Goal: Transaction & Acquisition: Purchase product/service

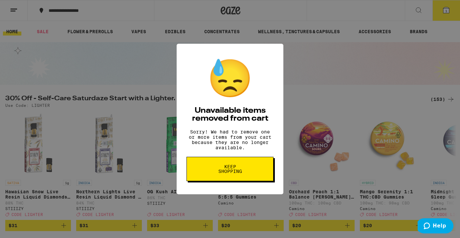
click at [236, 172] on span "Keep Shopping" at bounding box center [230, 168] width 34 height 9
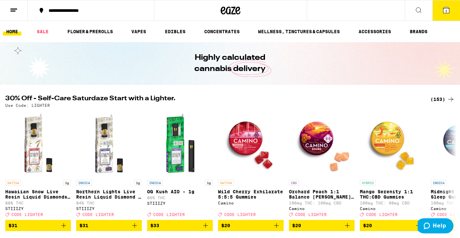
click at [446, 11] on span "1" at bounding box center [446, 11] width 2 height 4
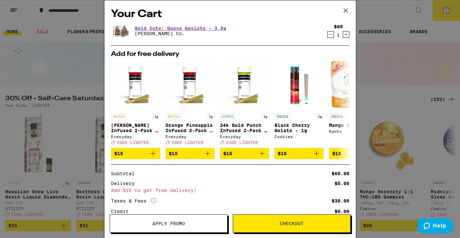
click at [330, 34] on icon "Decrement" at bounding box center [331, 35] width 6 height 8
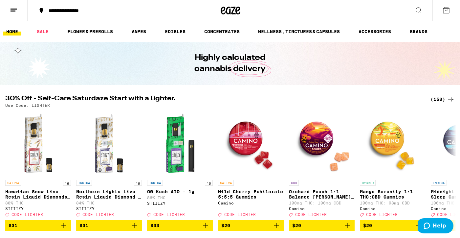
click at [438, 100] on div "(153)" at bounding box center [443, 99] width 24 height 8
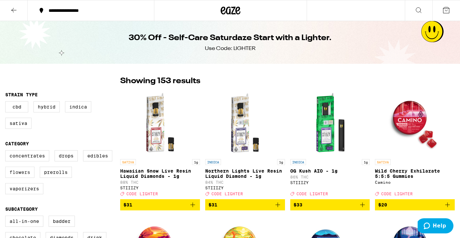
click at [22, 178] on label "Flowers" at bounding box center [19, 172] width 29 height 11
click at [7, 151] on input "Flowers" at bounding box center [7, 151] width 0 height 0
checkbox input "true"
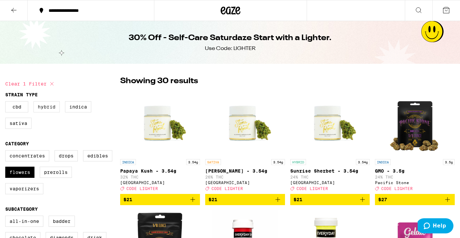
click at [44, 109] on label "Hybrid" at bounding box center [47, 106] width 26 height 11
click at [7, 102] on input "Hybrid" at bounding box center [7, 102] width 0 height 0
checkbox input "true"
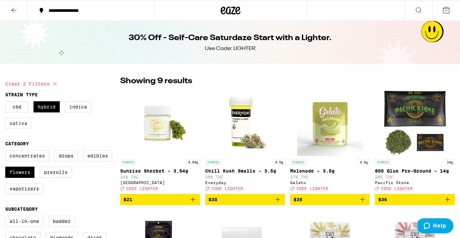
click at [9, 123] on label "Sativa" at bounding box center [18, 123] width 26 height 11
click at [7, 102] on input "Sativa" at bounding box center [7, 102] width 0 height 0
checkbox input "true"
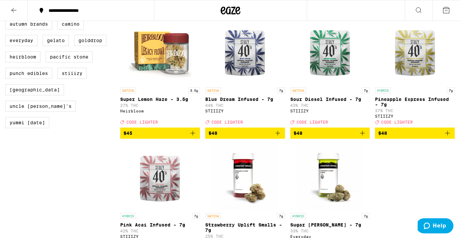
scroll to position [540, 0]
